Goal: Find specific page/section: Find specific page/section

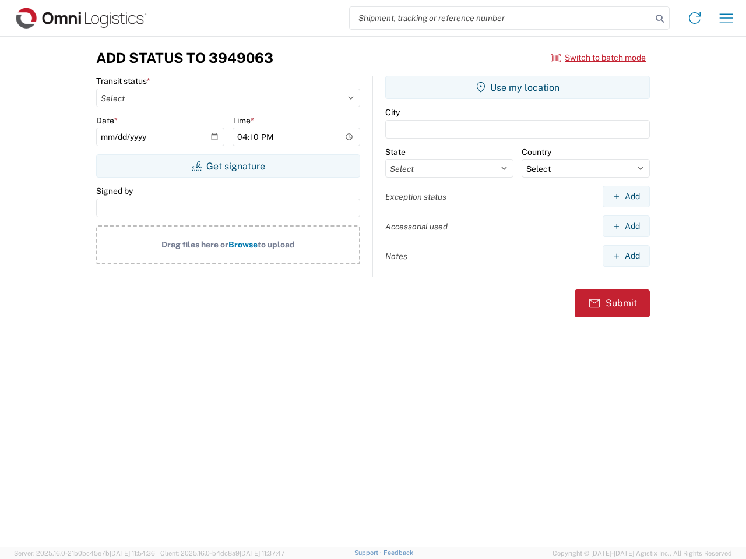
click at [501, 18] on input "search" at bounding box center [501, 18] width 302 height 22
click at [660, 19] on icon at bounding box center [659, 18] width 16 height 16
click at [695, 18] on icon at bounding box center [694, 18] width 19 height 19
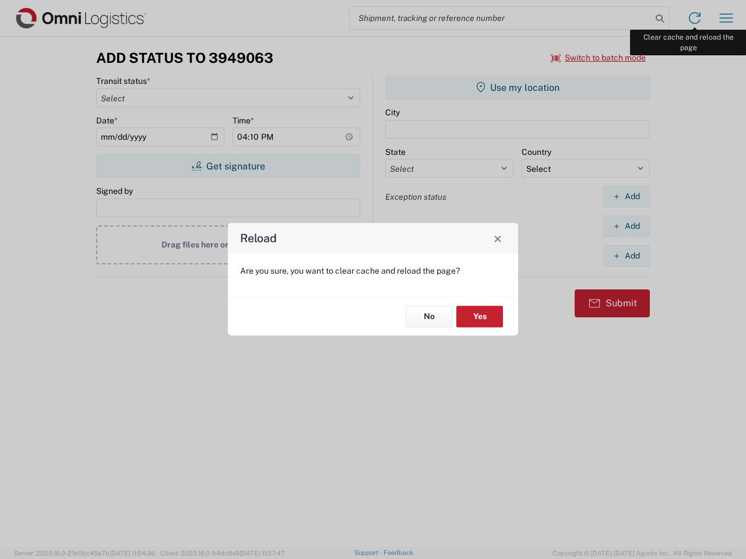
click at [726, 18] on div "Reload Are you sure, you want to clear cache and reload the page? No Yes" at bounding box center [373, 279] width 746 height 559
click at [598, 58] on div "Reload Are you sure, you want to clear cache and reload the page? No Yes" at bounding box center [373, 279] width 746 height 559
click at [228, 166] on div "Reload Are you sure, you want to clear cache and reload the page? No Yes" at bounding box center [373, 279] width 746 height 559
click at [517, 87] on div "Reload Are you sure, you want to clear cache and reload the page? No Yes" at bounding box center [373, 279] width 746 height 559
click at [626, 196] on div "Reload Are you sure, you want to clear cache and reload the page? No Yes" at bounding box center [373, 279] width 746 height 559
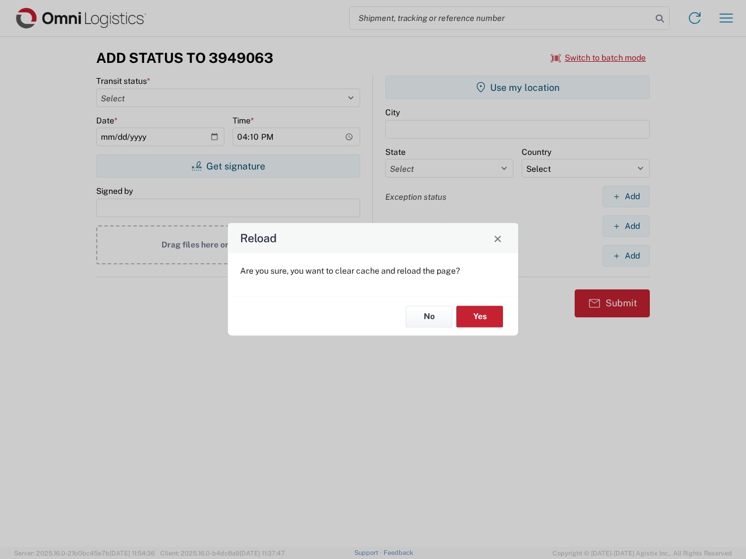
click at [626, 226] on div "Reload Are you sure, you want to clear cache and reload the page? No Yes" at bounding box center [373, 279] width 746 height 559
click at [626, 256] on div "Reload Are you sure, you want to clear cache and reload the page? No Yes" at bounding box center [373, 279] width 746 height 559
